Goal: Task Accomplishment & Management: Use online tool/utility

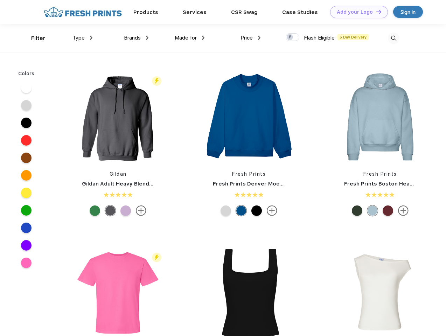
click at [356, 12] on link "Add your Logo Design Tool" at bounding box center [359, 12] width 58 height 12
click at [0, 0] on div "Design Tool" at bounding box center [0, 0] width 0 height 0
click at [376, 12] on link "Add your Logo Design Tool" at bounding box center [359, 12] width 58 height 12
click at [34, 38] on div "Filter" at bounding box center [38, 38] width 14 height 8
click at [83, 38] on span "Type" at bounding box center [78, 38] width 12 height 6
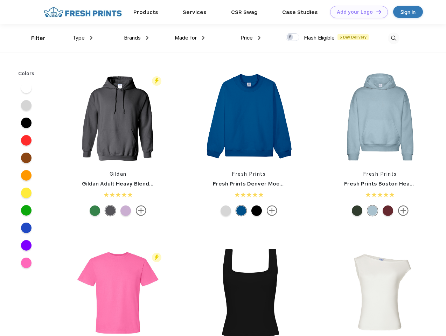
click at [136, 38] on span "Brands" at bounding box center [132, 38] width 17 height 6
click at [190, 38] on span "Made for" at bounding box center [186, 38] width 22 height 6
click at [251, 38] on span "Price" at bounding box center [247, 38] width 12 height 6
click at [293, 37] on div at bounding box center [293, 37] width 14 height 8
click at [290, 37] on input "checkbox" at bounding box center [288, 35] width 5 height 5
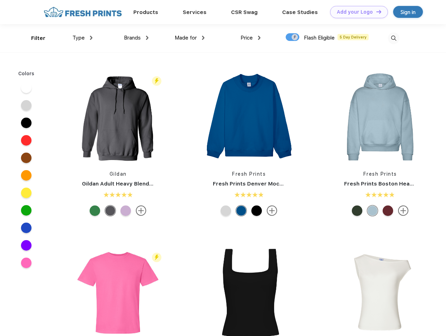
click at [394, 38] on img at bounding box center [394, 39] width 12 height 12
